Goal: Task Accomplishment & Management: Manage account settings

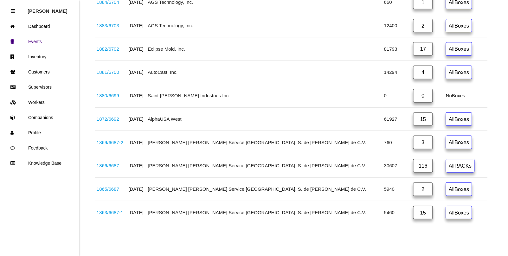
scroll to position [1487, 0]
click at [413, 92] on link "0" at bounding box center [423, 96] width 20 height 14
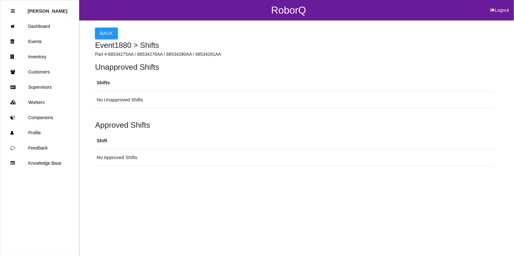
click at [106, 35] on button "Back" at bounding box center [106, 33] width 23 height 11
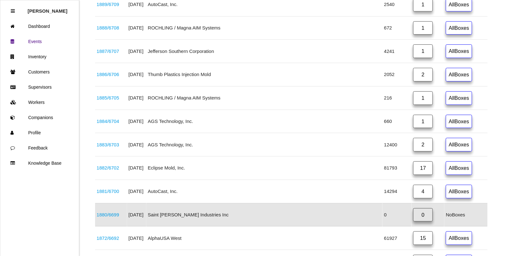
scroll to position [1394, 0]
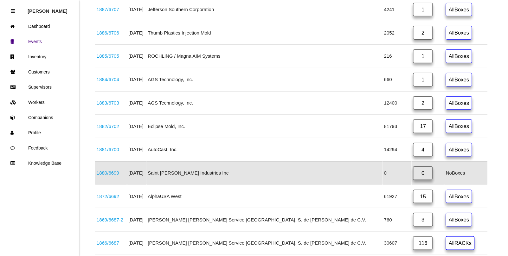
click at [103, 175] on link "1880 / 6699" at bounding box center [108, 172] width 22 height 5
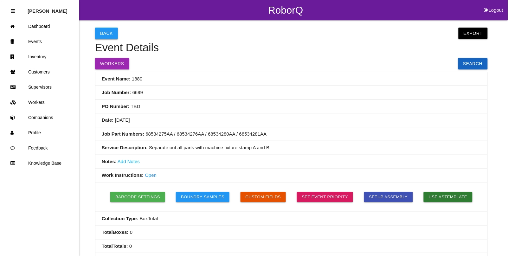
click at [108, 29] on button "Back" at bounding box center [106, 33] width 23 height 11
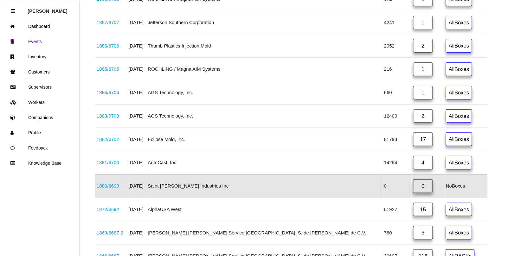
scroll to position [1394, 0]
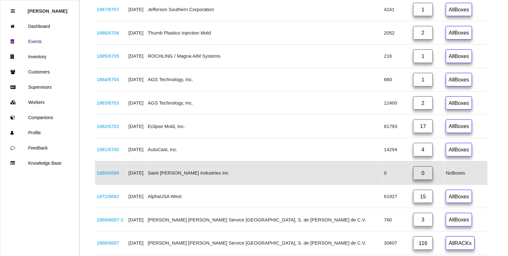
click at [105, 175] on link "1880 / 6699" at bounding box center [108, 172] width 22 height 5
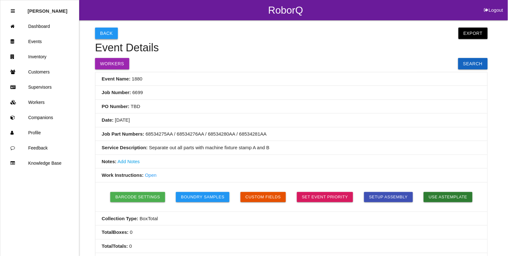
click at [104, 33] on button "Back" at bounding box center [106, 33] width 23 height 11
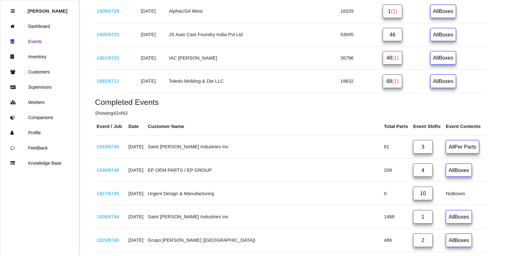
scroll to position [594, 0]
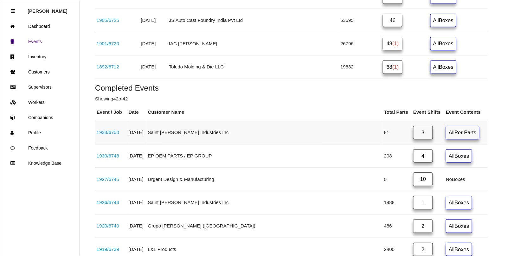
click at [116, 135] on link "1933 / 6750" at bounding box center [108, 132] width 22 height 5
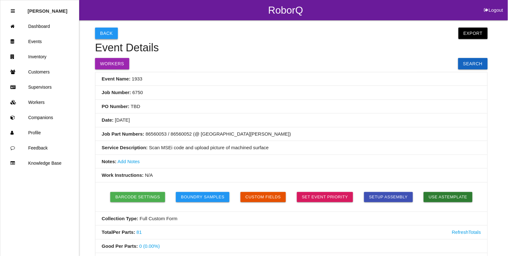
click at [107, 34] on button "Back" at bounding box center [106, 33] width 23 height 11
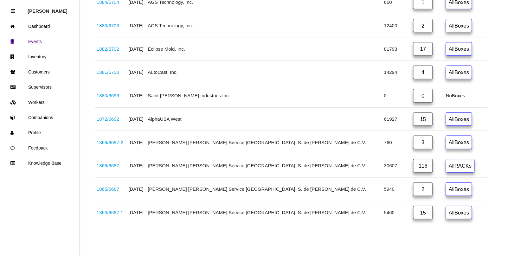
scroll to position [1447, 0]
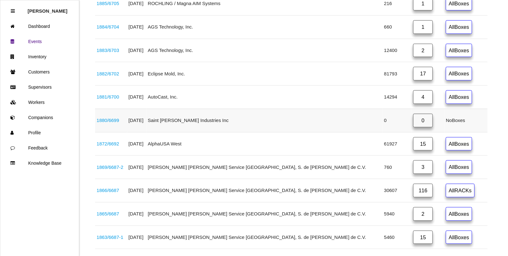
click at [105, 123] on link "1880 / 6699" at bounding box center [108, 120] width 22 height 5
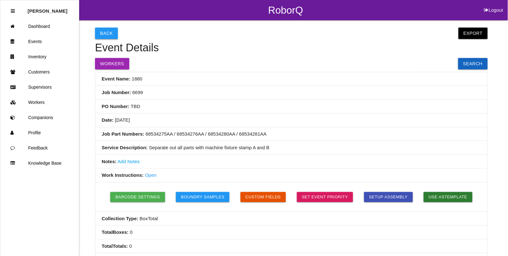
click at [104, 29] on button "Back" at bounding box center [106, 33] width 23 height 11
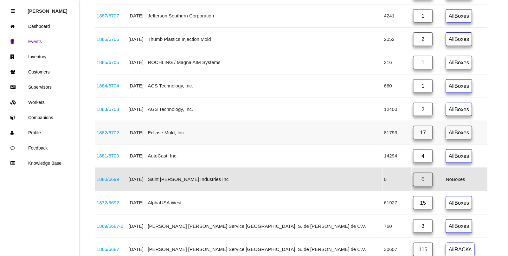
scroll to position [1394, 0]
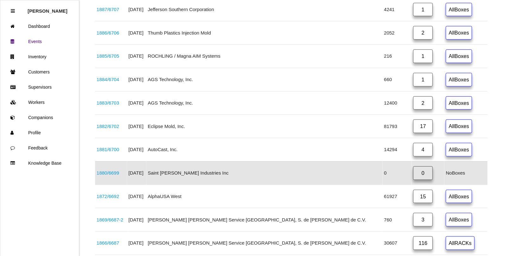
click at [413, 180] on link "0" at bounding box center [423, 173] width 20 height 14
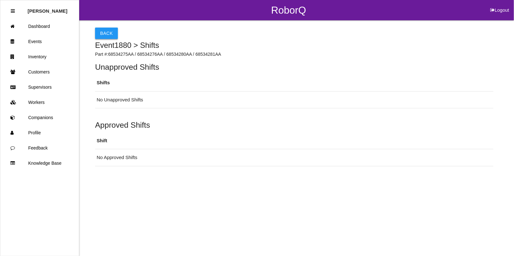
click at [105, 32] on button "Back" at bounding box center [106, 33] width 23 height 11
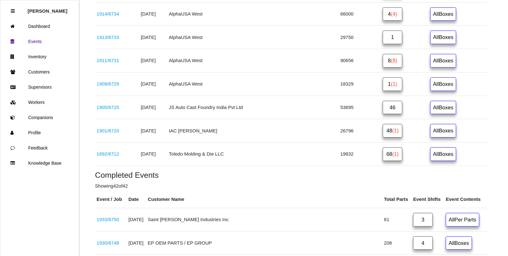
scroll to position [515, 0]
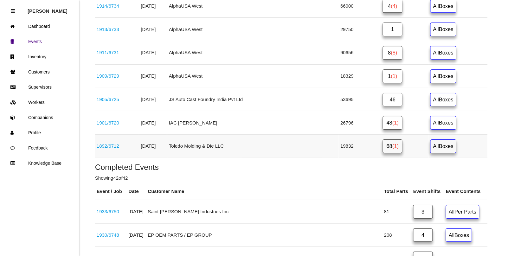
click at [383, 151] on link "68 (1)" at bounding box center [393, 146] width 20 height 14
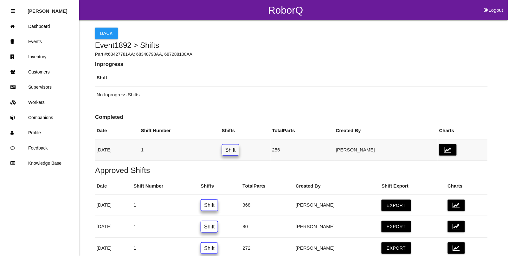
click at [239, 151] on link "Shift" at bounding box center [230, 150] width 17 height 12
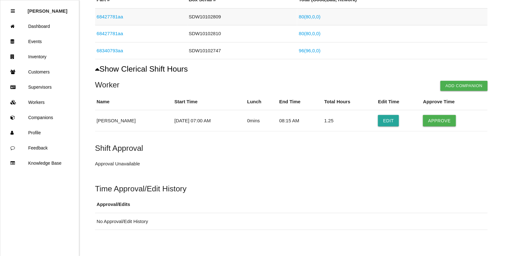
scroll to position [119, 0]
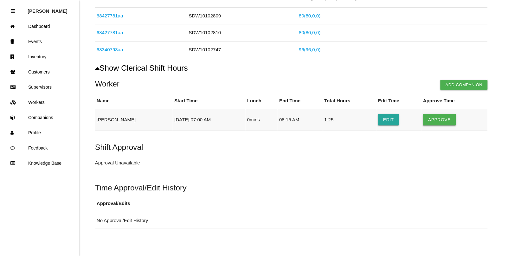
click at [442, 115] on button "Approve" at bounding box center [439, 119] width 33 height 11
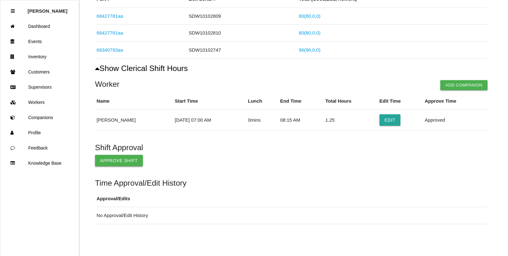
click at [102, 158] on button "Approve Shift" at bounding box center [119, 160] width 48 height 11
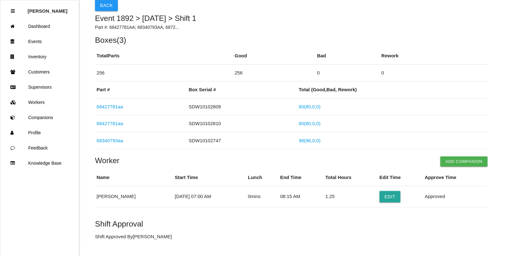
scroll to position [0, 0]
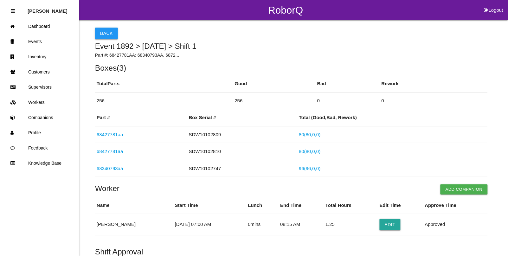
click at [109, 31] on button "Back" at bounding box center [106, 33] width 23 height 11
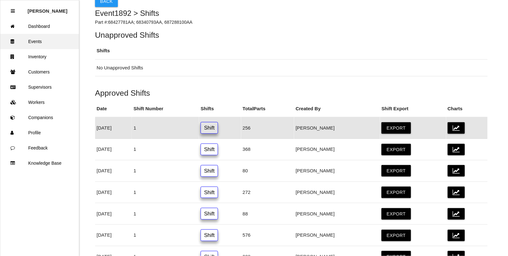
click at [32, 38] on link "Events" at bounding box center [39, 41] width 79 height 15
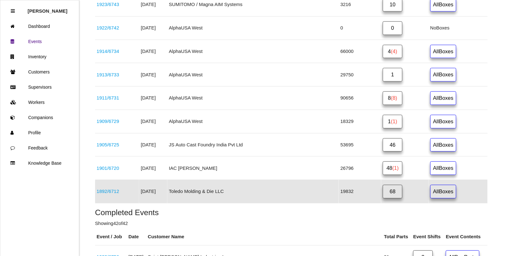
scroll to position [475, 0]
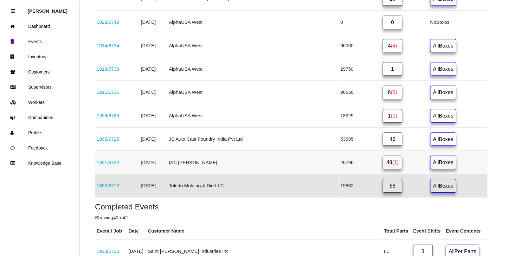
click at [383, 168] on link "48 (1)" at bounding box center [393, 163] width 20 height 14
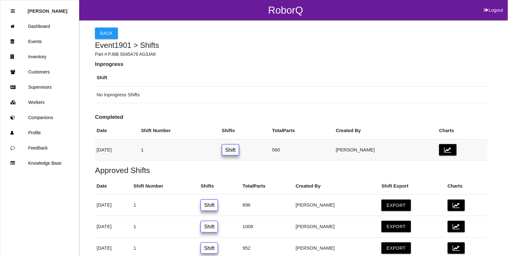
click at [239, 148] on link "Shift" at bounding box center [230, 150] width 17 height 12
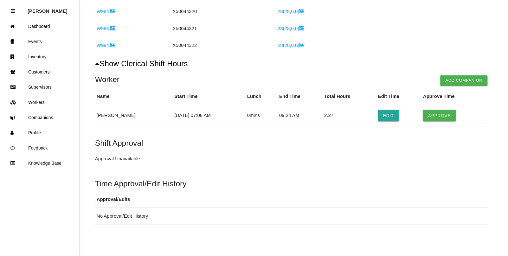
scroll to position [414, 0]
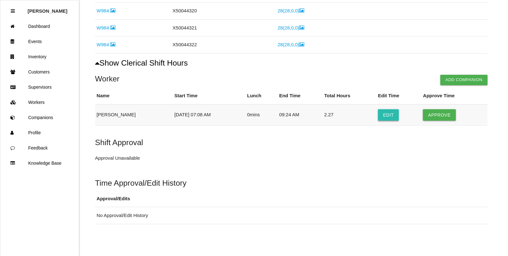
click at [382, 116] on button "Edit" at bounding box center [388, 114] width 21 height 11
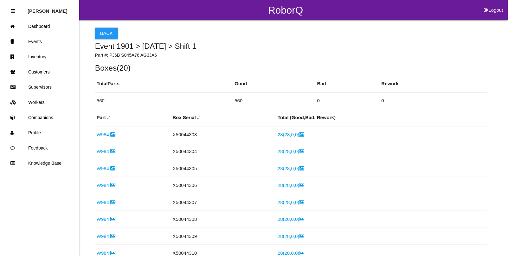
select select "7"
select select "8"
select select "9"
select select "24"
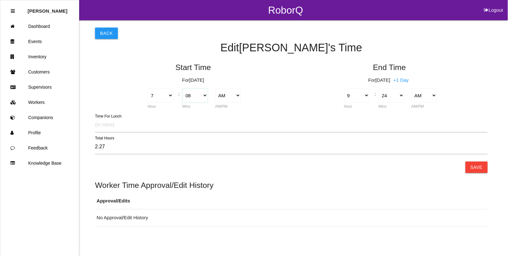
click at [199, 93] on select "00 01 02 03 04 05 06 07 08 09 10 11 12 13 14 15 16 17 18 19 20 21 22 23 24 25 2…" at bounding box center [195, 95] width 26 height 14
select select "0"
click at [182, 88] on select "00 01 02 03 04 05 06 07 08 09 10 11 12 13 14 15 16 17 18 19 20 21 22 23 24 25 2…" at bounding box center [195, 95] width 26 height 14
type input "2.40"
click at [391, 96] on select "00 01 02 03 04 05 06 07 08 09 10 11 12 13 14 15 16 17 18 19 20 21 22 23 24 25 2…" at bounding box center [392, 95] width 26 height 14
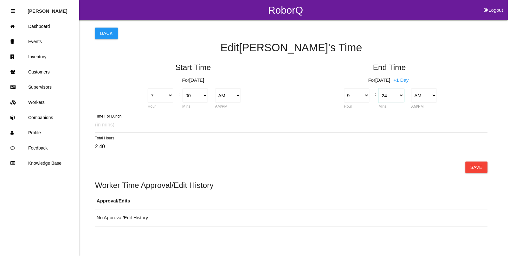
select select "30"
click at [379, 88] on select "00 01 02 03 04 05 06 07 08 09 10 11 12 13 14 15 16 17 18 19 20 21 22 23 24 25 2…" at bounding box center [392, 95] width 26 height 14
type input "2.50"
click at [476, 165] on button "Save" at bounding box center [476, 167] width 22 height 11
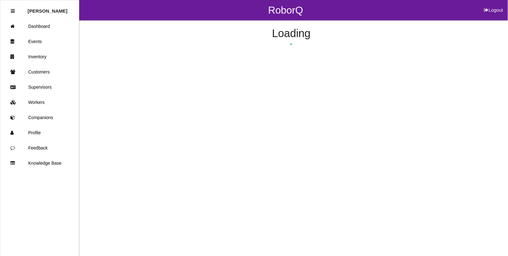
scroll to position [363, 0]
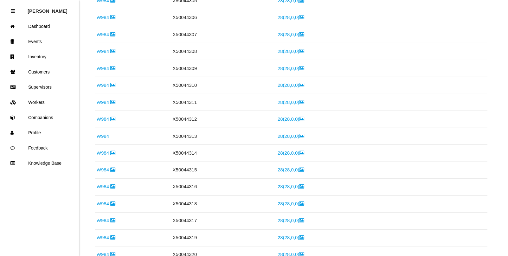
scroll to position [0, 0]
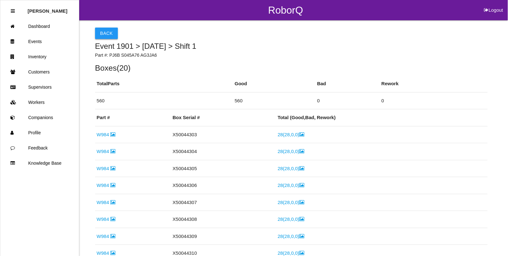
click at [98, 30] on button "Back" at bounding box center [106, 33] width 23 height 11
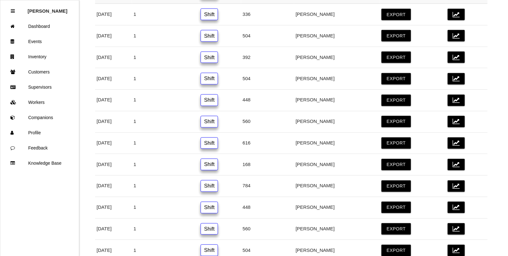
scroll to position [277, 0]
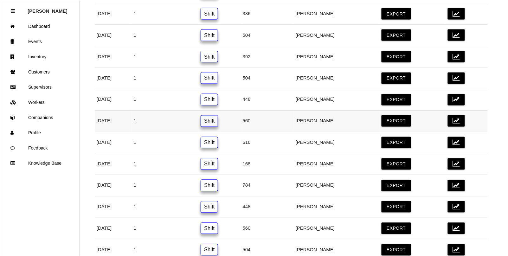
click at [218, 123] on link "Shift" at bounding box center [209, 121] width 17 height 12
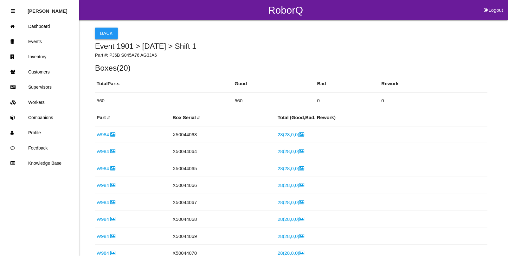
click at [108, 32] on button "Back" at bounding box center [106, 33] width 23 height 11
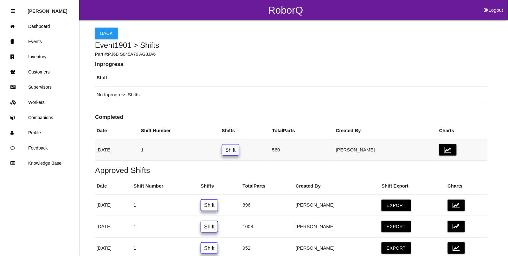
click at [239, 150] on link "Shift" at bounding box center [230, 150] width 17 height 12
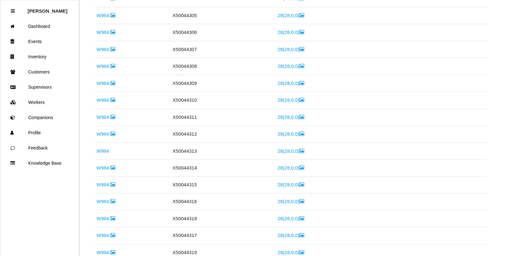
scroll to position [401, 0]
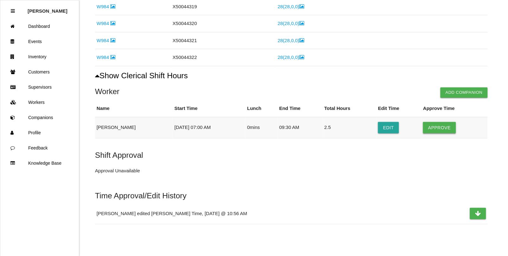
click at [436, 127] on button "Approve" at bounding box center [439, 127] width 33 height 11
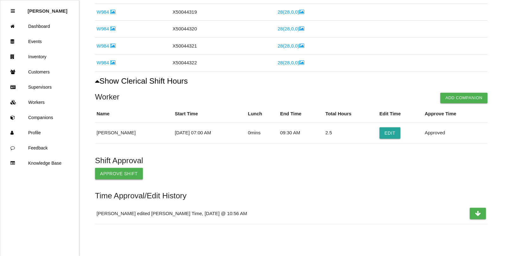
click at [116, 172] on button "Approve Shift" at bounding box center [119, 173] width 48 height 11
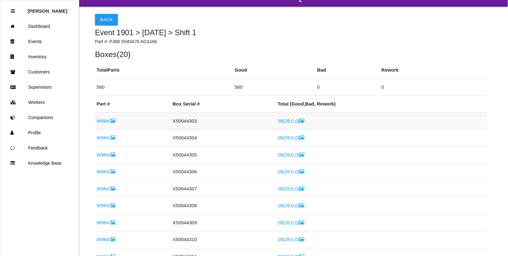
scroll to position [0, 0]
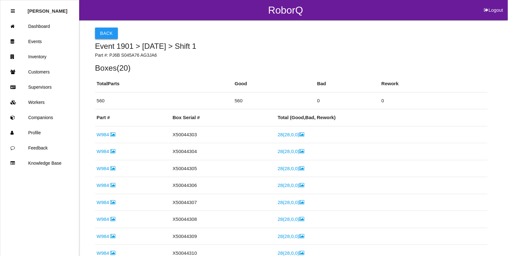
click at [102, 31] on button "Back" at bounding box center [106, 33] width 23 height 11
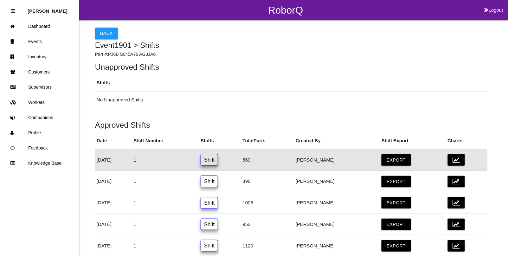
click at [102, 33] on button "Back" at bounding box center [106, 33] width 23 height 11
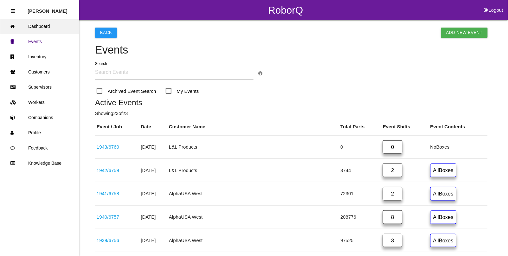
click at [46, 24] on link "Dashboard" at bounding box center [39, 26] width 79 height 15
